Goal: Navigation & Orientation: Find specific page/section

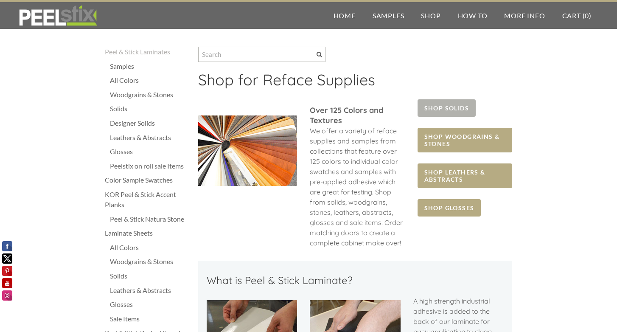
click at [445, 112] on span "SHOP SOLIDS" at bounding box center [447, 107] width 58 height 17
